Goal: Task Accomplishment & Management: Manage account settings

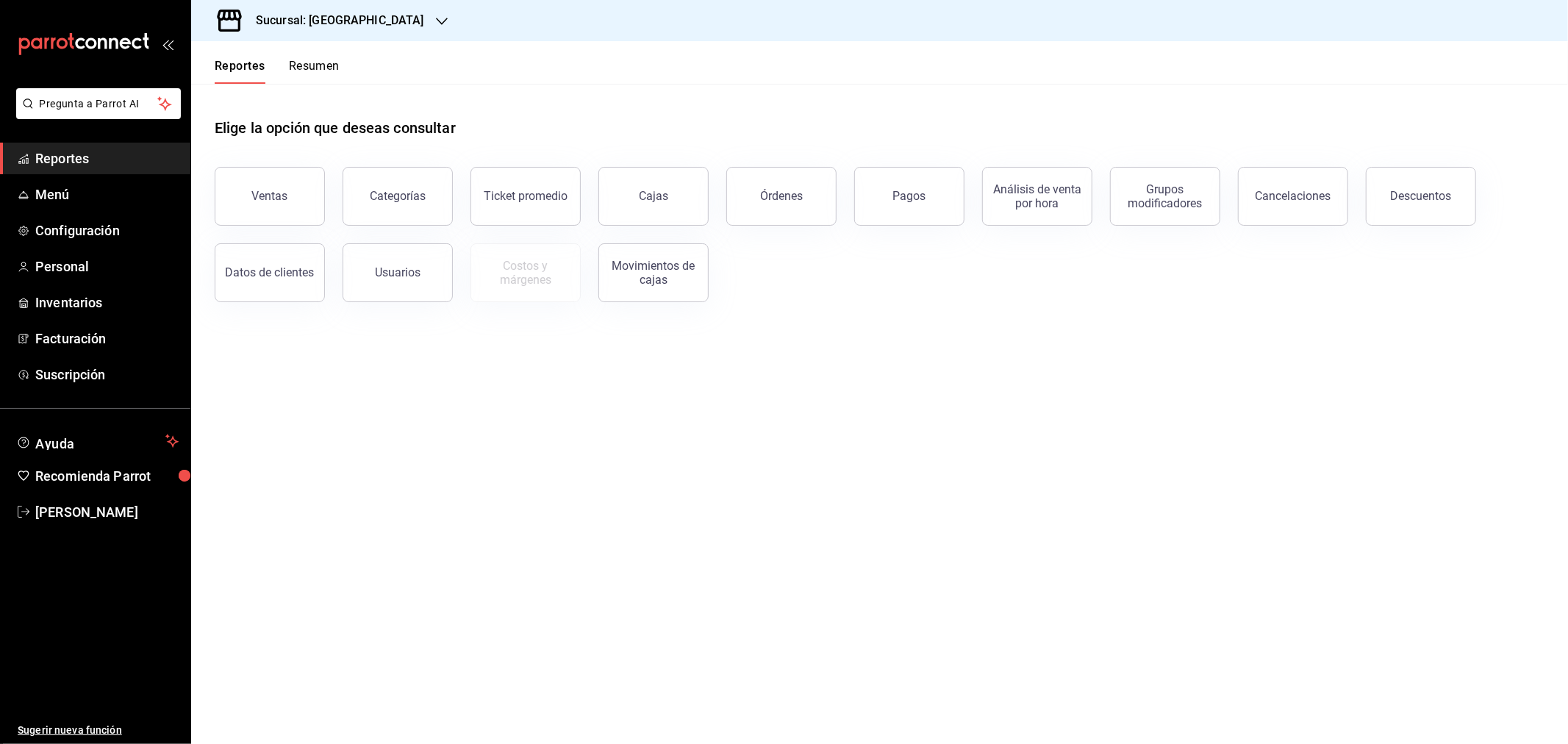
click at [356, 10] on div "Sucursal: Casa La Maraca" at bounding box center [328, 21] width 251 height 41
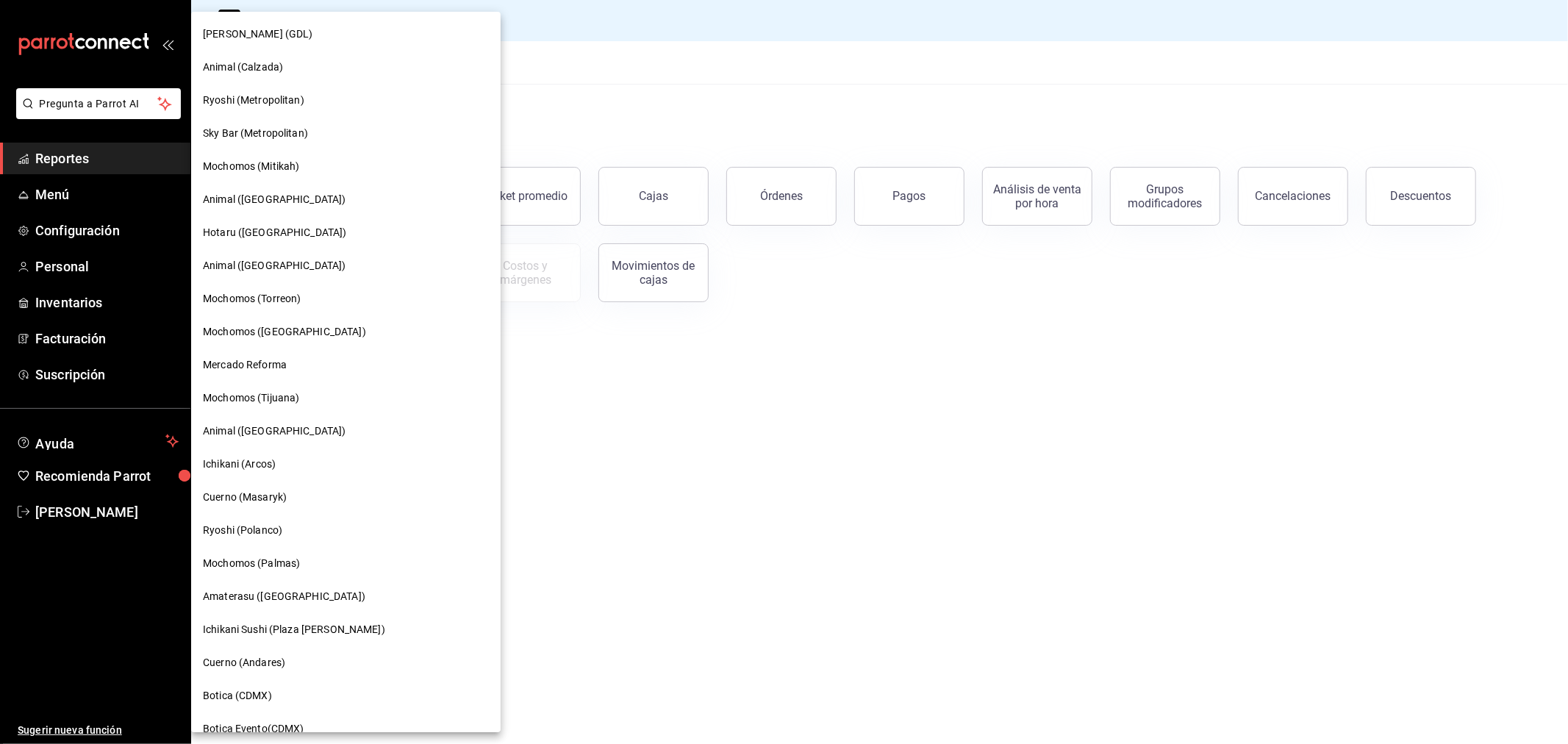
click at [276, 327] on span "Mochomos (Chihuahua)" at bounding box center [284, 332] width 163 height 16
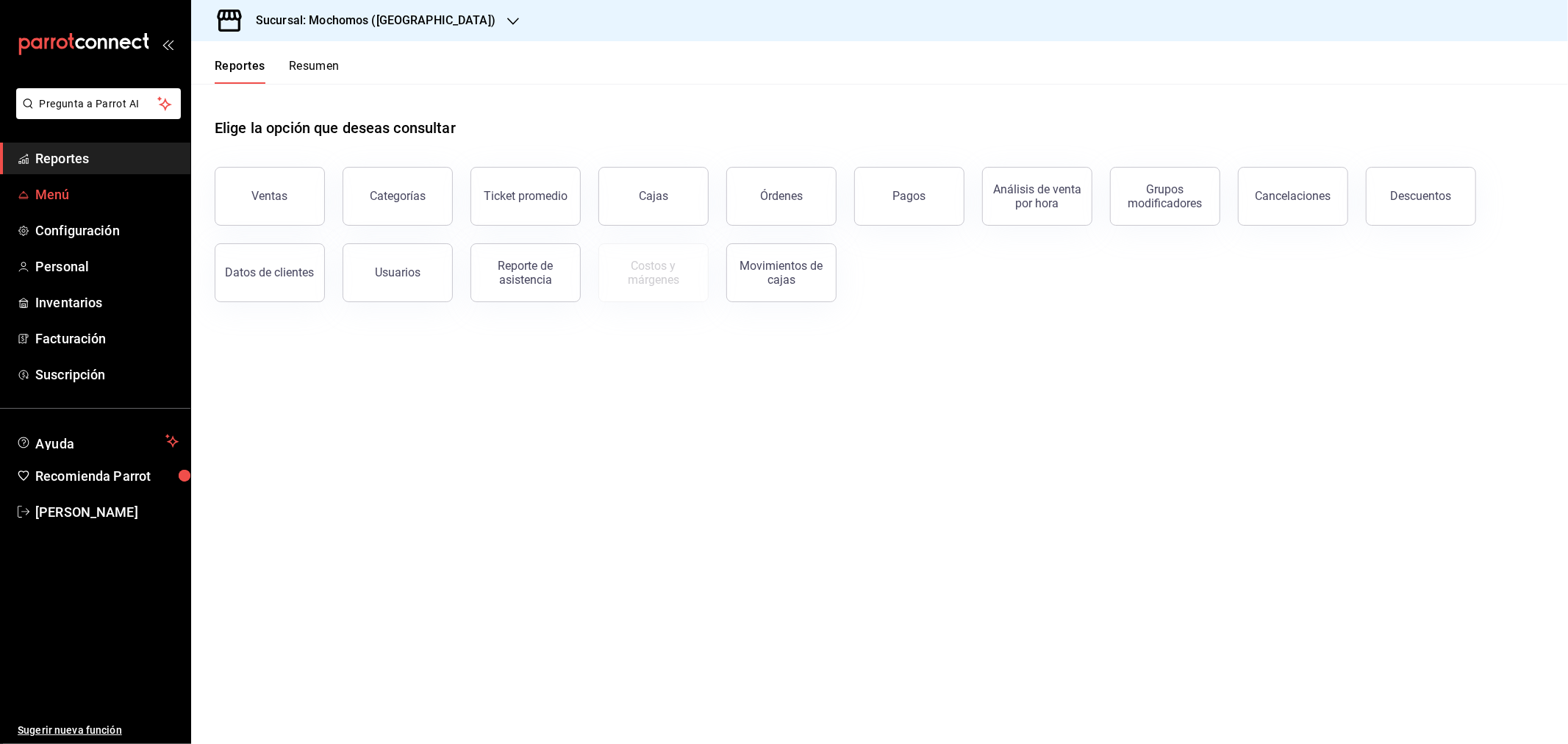
click at [62, 178] on link "Menú" at bounding box center [95, 194] width 190 height 32
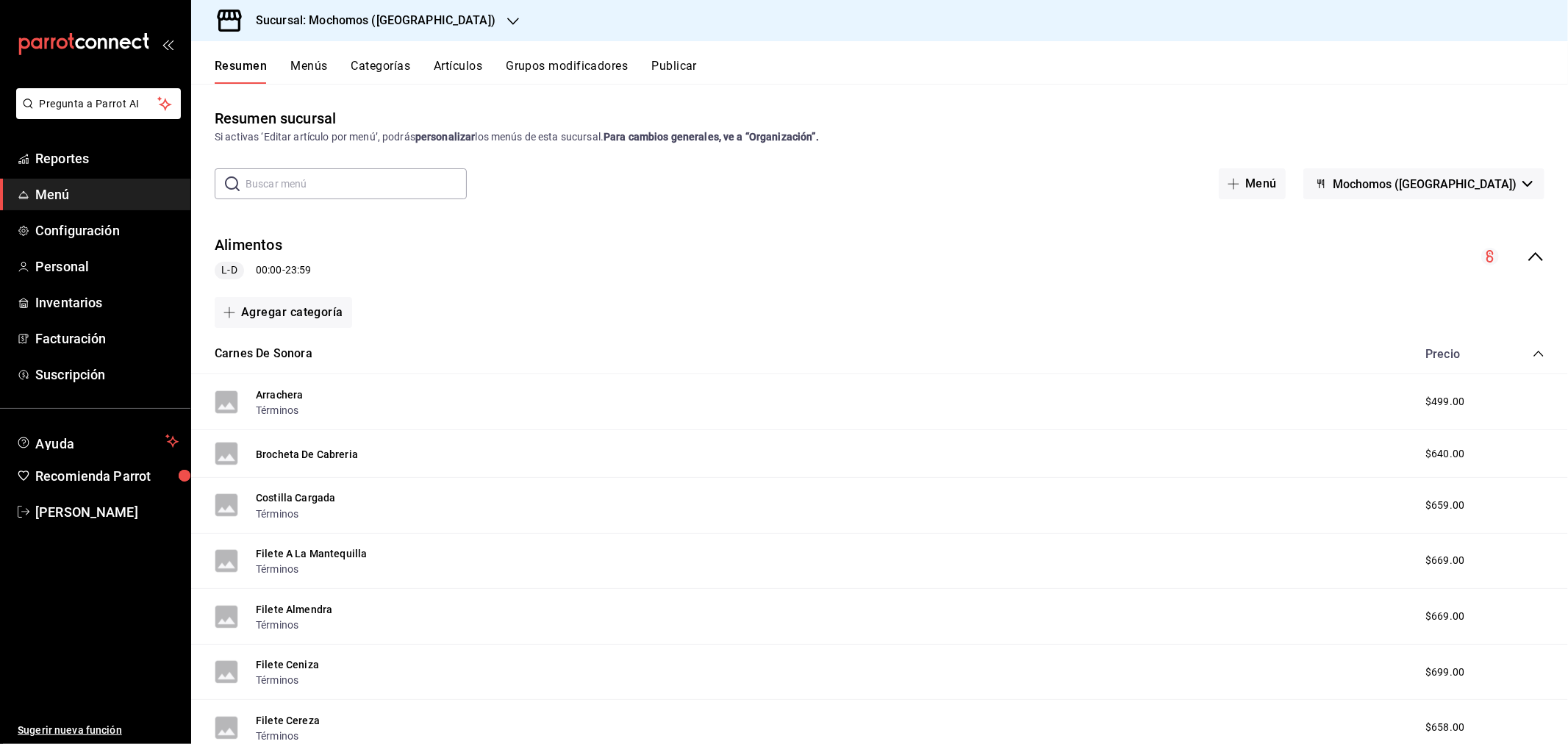
click at [446, 72] on button "Artículos" at bounding box center [458, 72] width 48 height 25
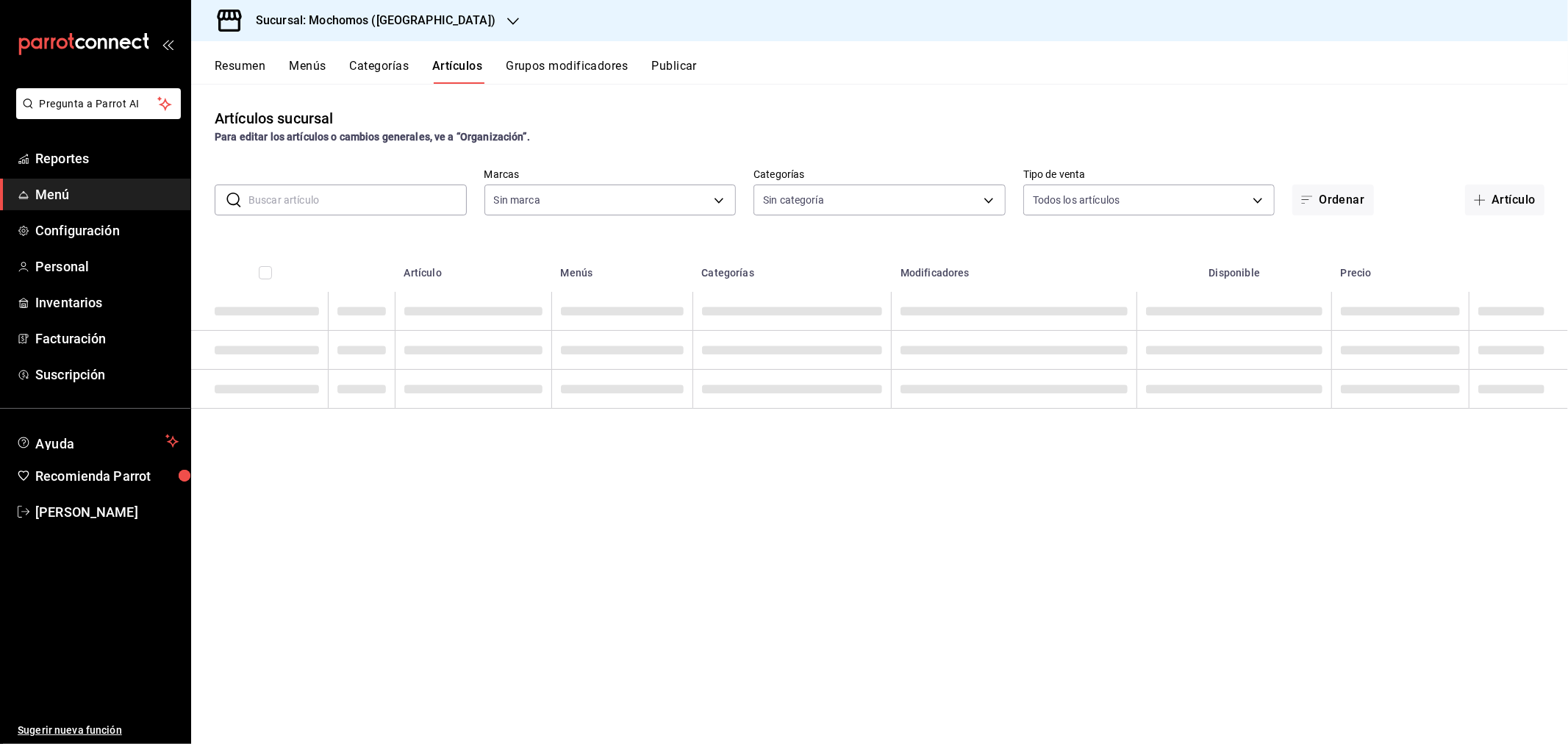
type input "562d5b5b-21a2-4ace-a941-66278f4a6c49"
type input "2d195258-a112-483e-9c41-0e6351594330,d48f3e9a-3ab1-4b8f-8ab3-d3938f1810f2,a94d4…"
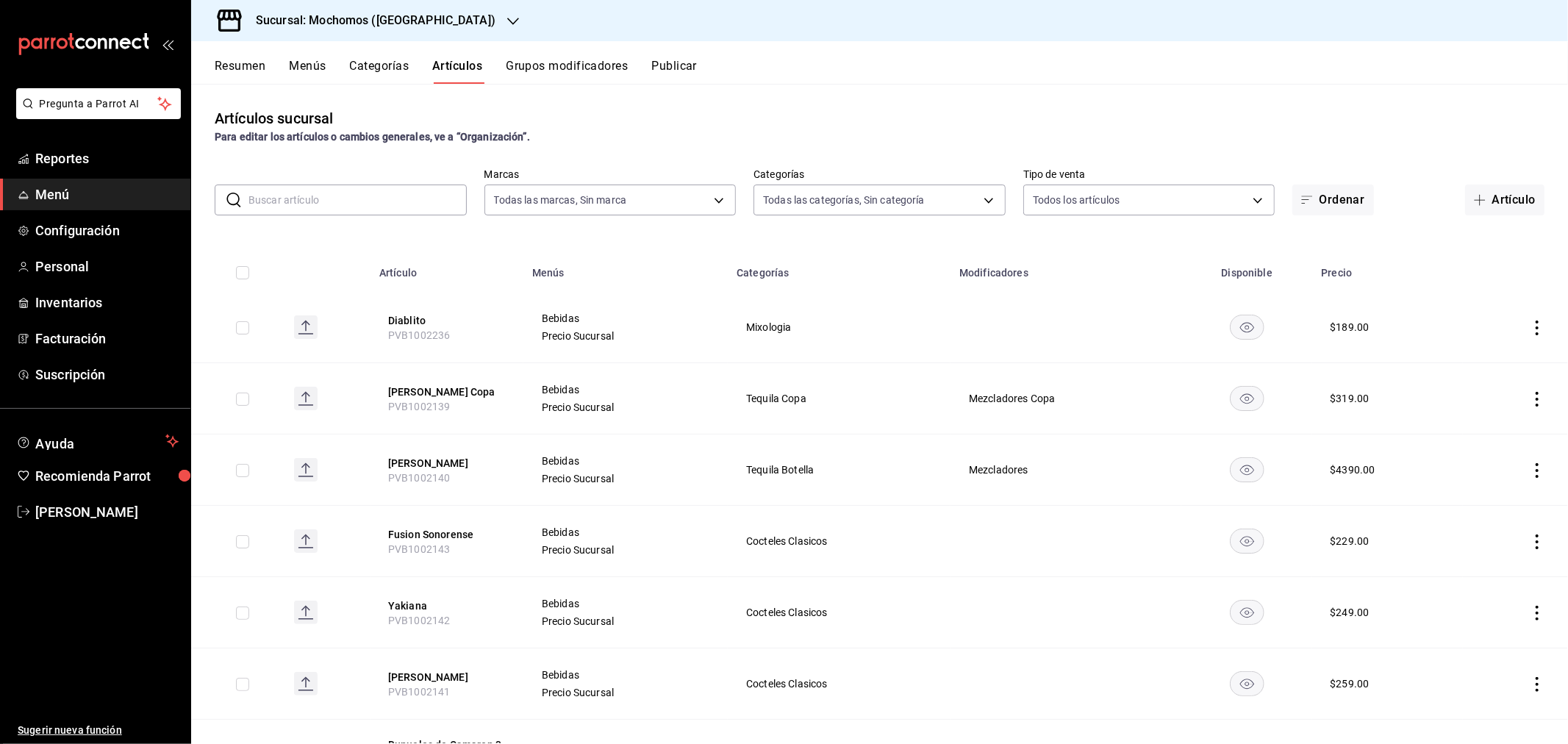
click at [243, 327] on input "checkbox" at bounding box center [242, 327] width 13 height 13
checkbox input "true"
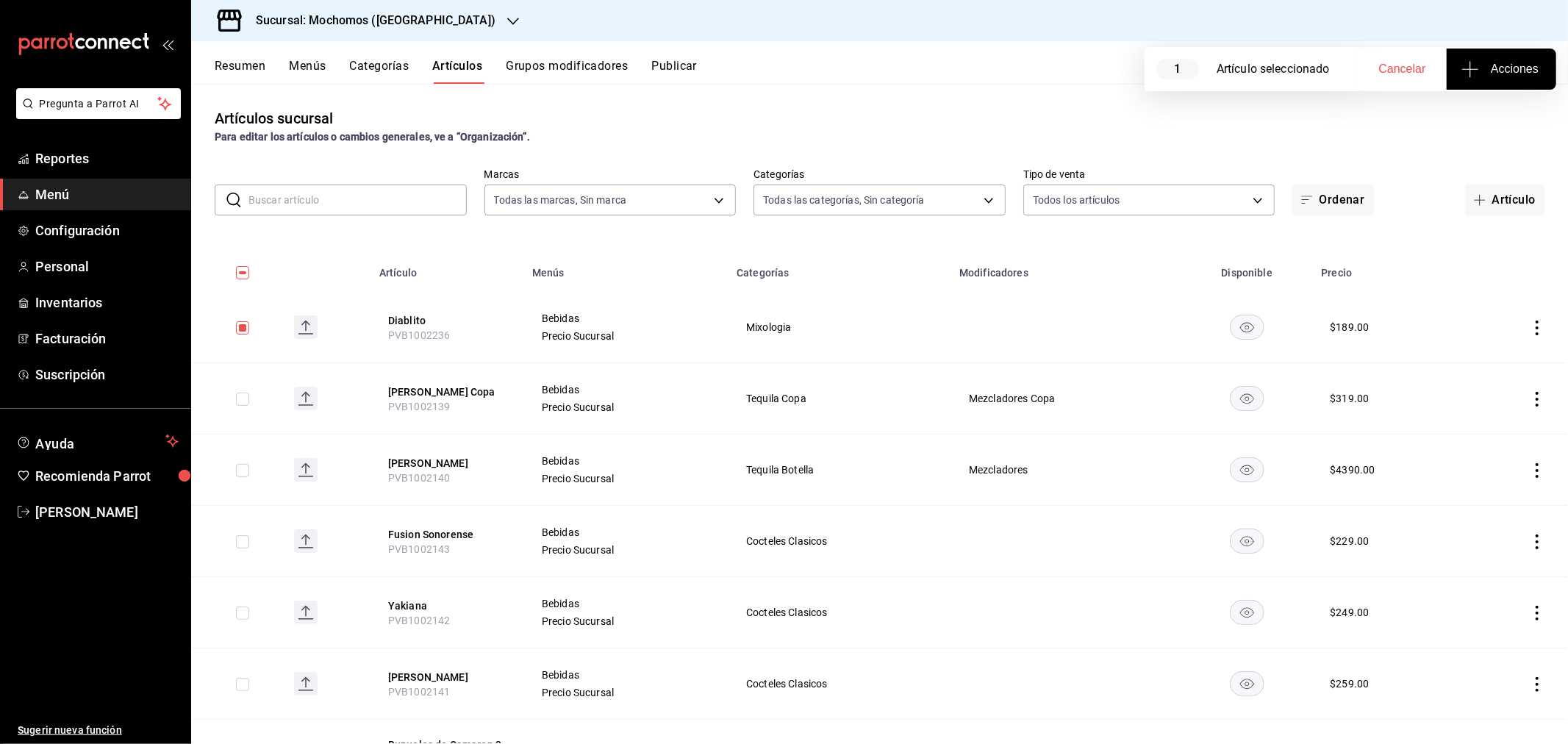
click at [1506, 64] on span "Acciones" at bounding box center [1501, 69] width 74 height 17
click at [1489, 114] on span "Agregar tipo" at bounding box center [1501, 115] width 87 height 16
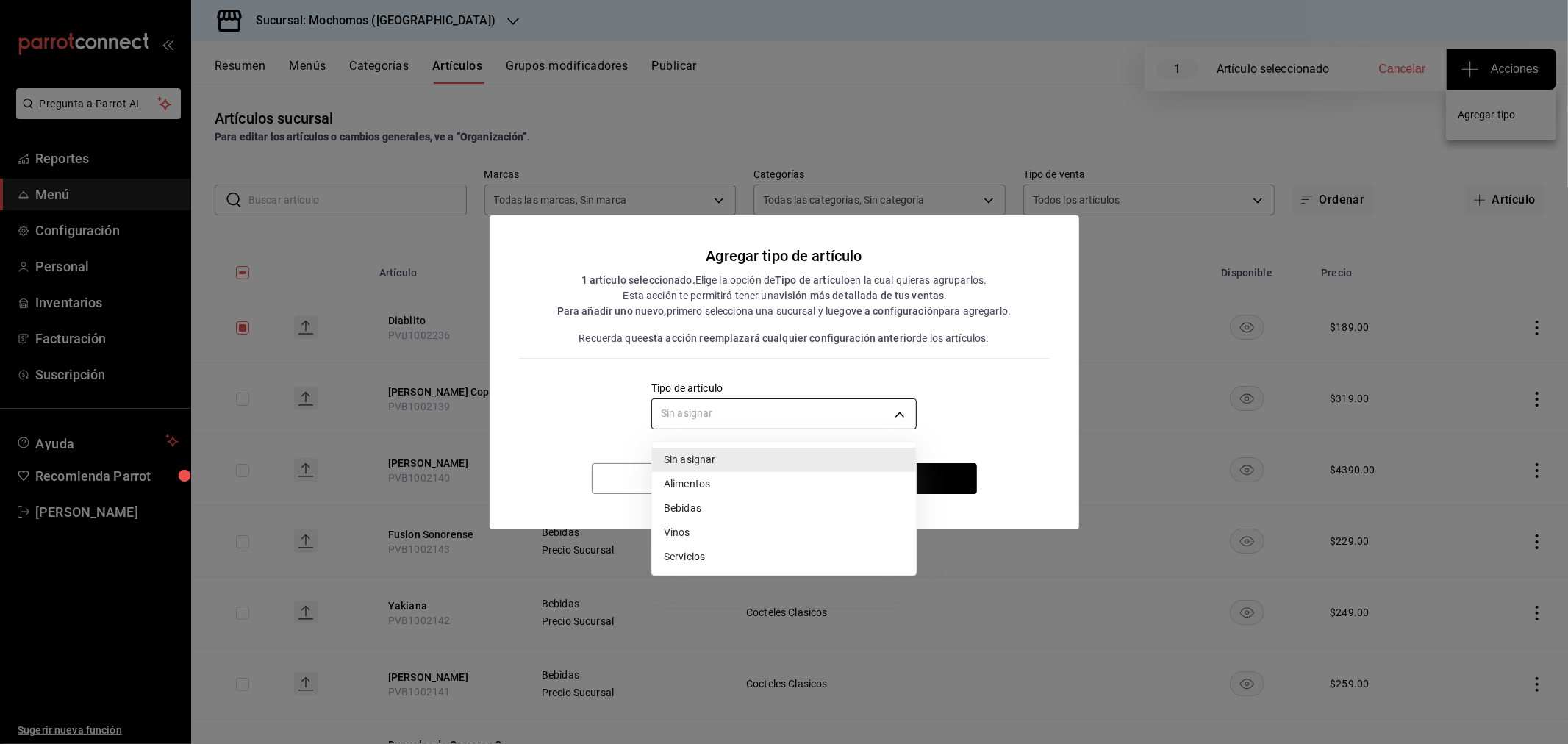
click at [825, 409] on body "Pregunta a Parrot AI Reportes Menú Configuración Personal Inventarios Facturaci…" at bounding box center [784, 372] width 1568 height 744
click at [694, 507] on li "Bebidas" at bounding box center [784, 508] width 264 height 24
type input "e2400288-93b0-4d29-8cfc-2898dd229db7"
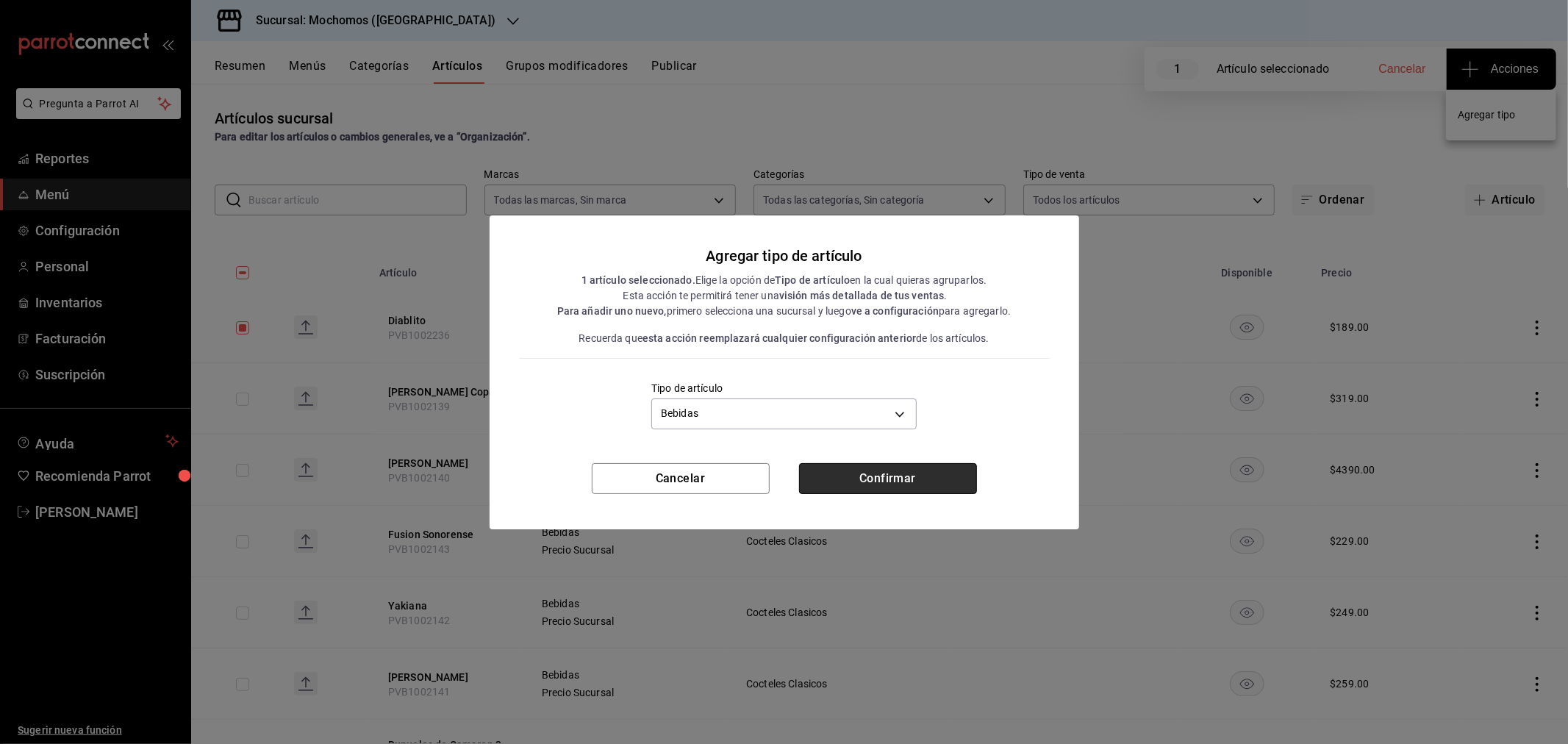
click at [877, 477] on button "Confirmar" at bounding box center [887, 478] width 178 height 31
